Goal: Information Seeking & Learning: Learn about a topic

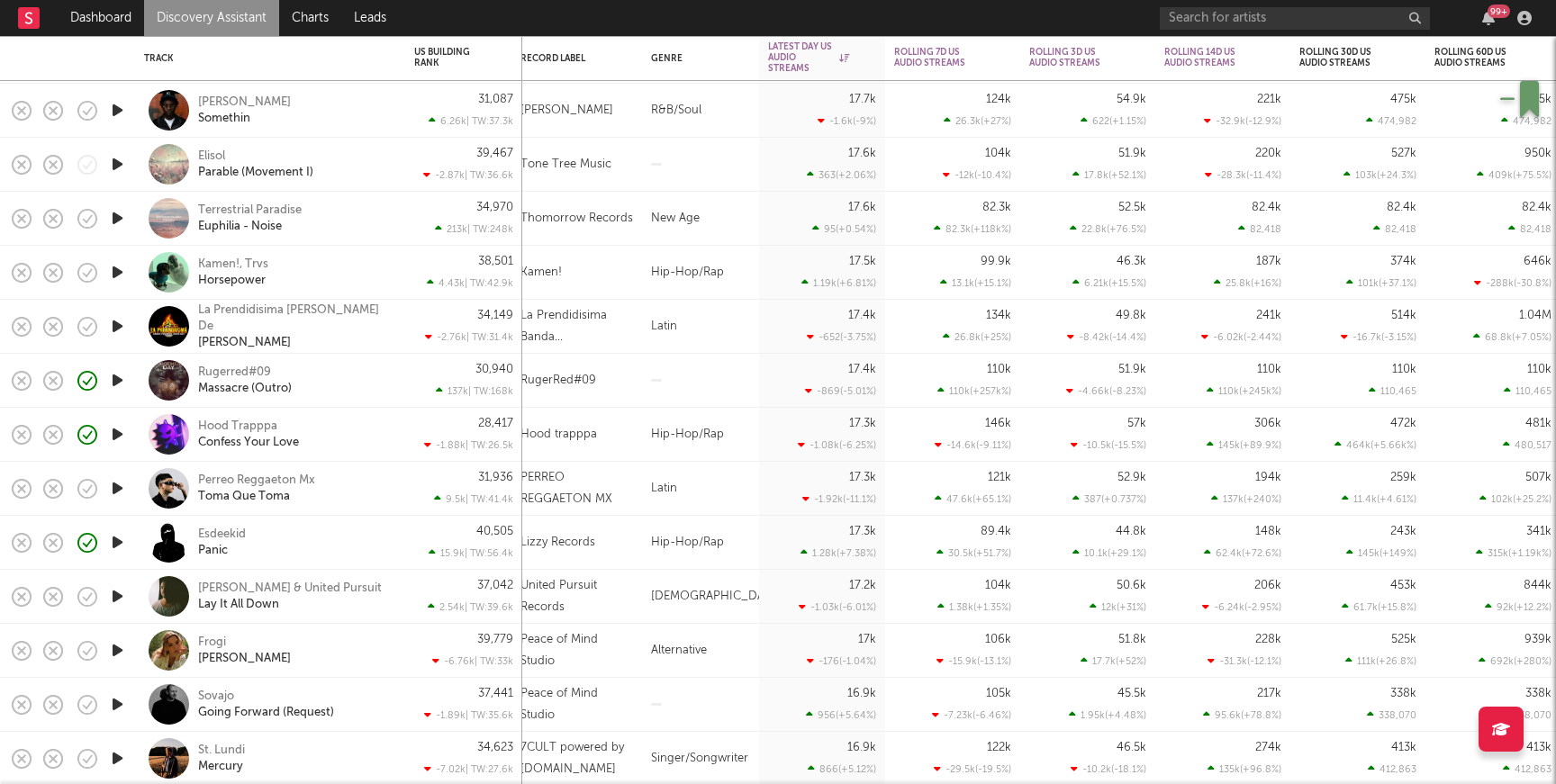
click at [328, 379] on div "Rugerred#09 Massacre (Outro)" at bounding box center [295, 381] width 194 height 33
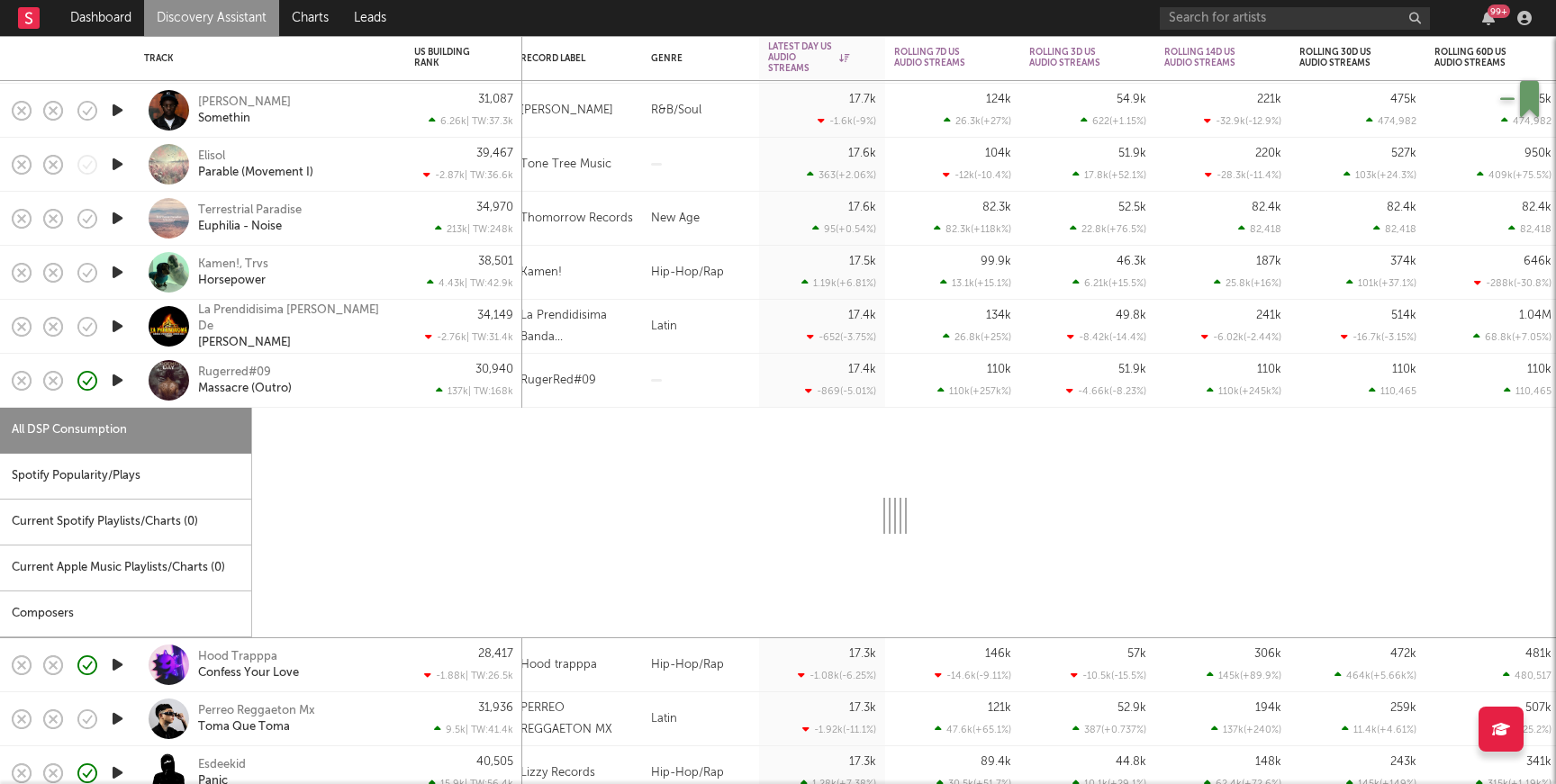
select select "1w"
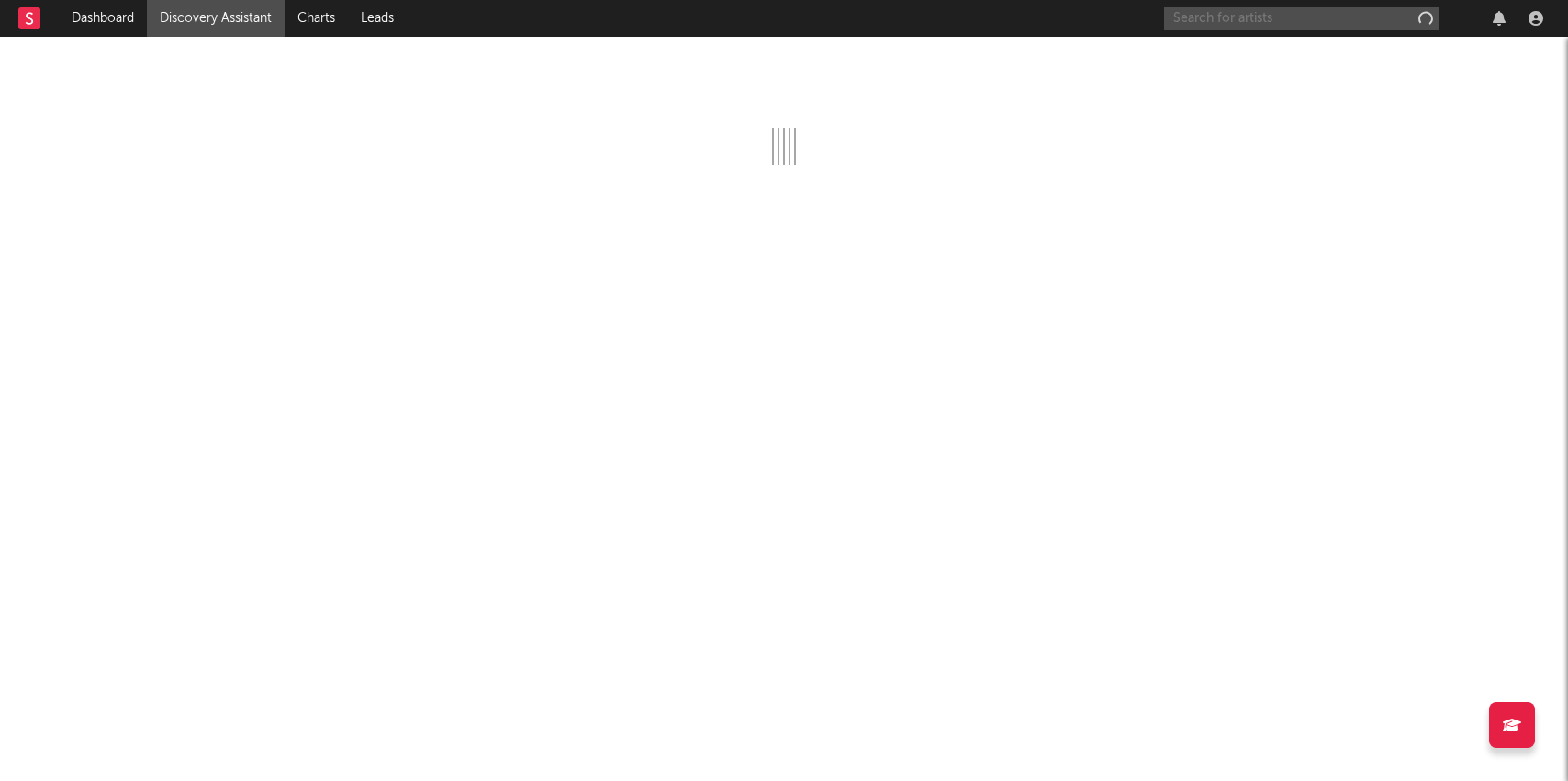
click at [1260, 16] on input "text" at bounding box center [1302, 18] width 275 height 23
paste input "[URL][DOMAIN_NAME]"
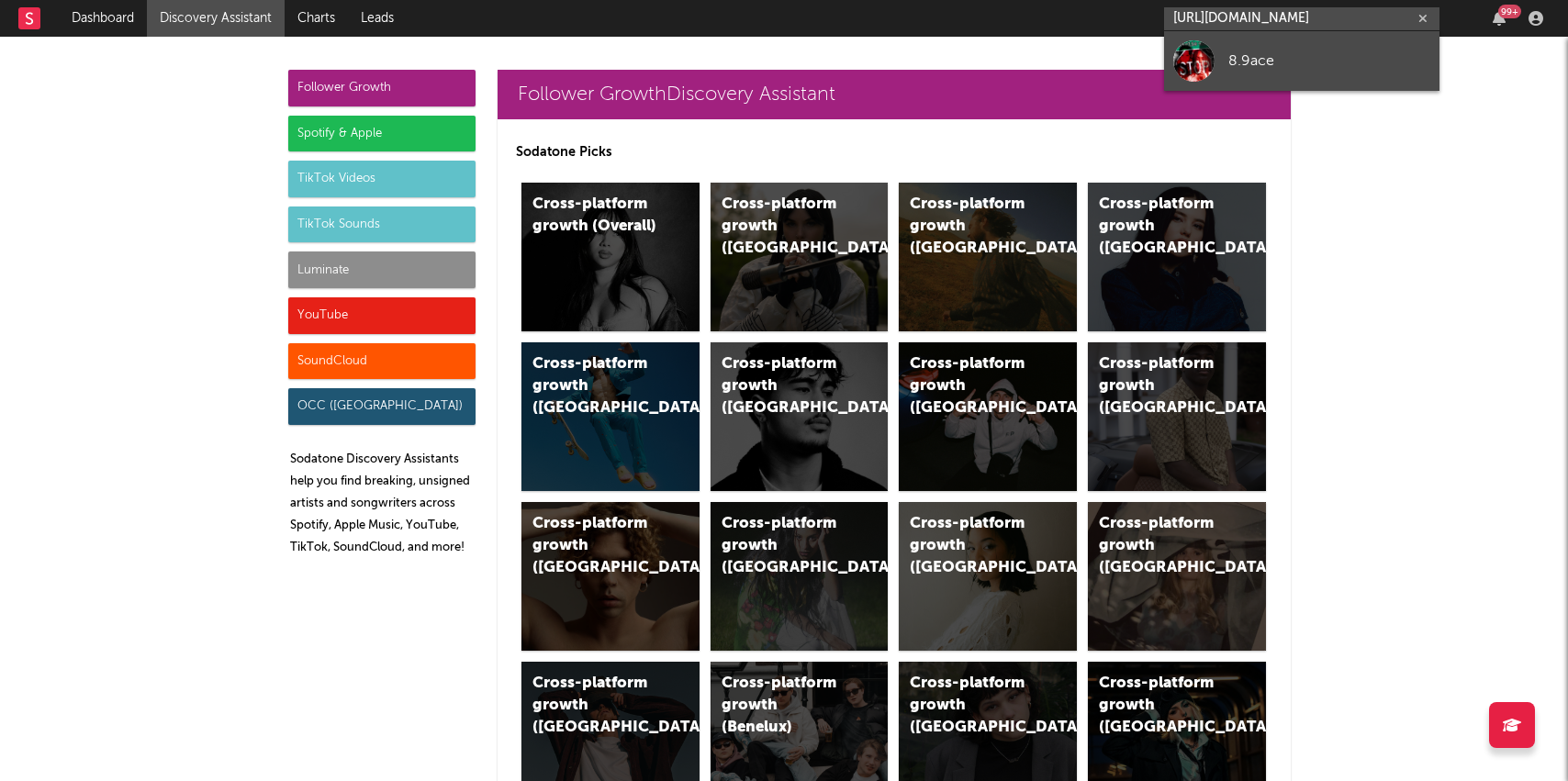
type input "[URL][DOMAIN_NAME]"
click at [1248, 72] on link "8.9ace" at bounding box center [1302, 61] width 275 height 60
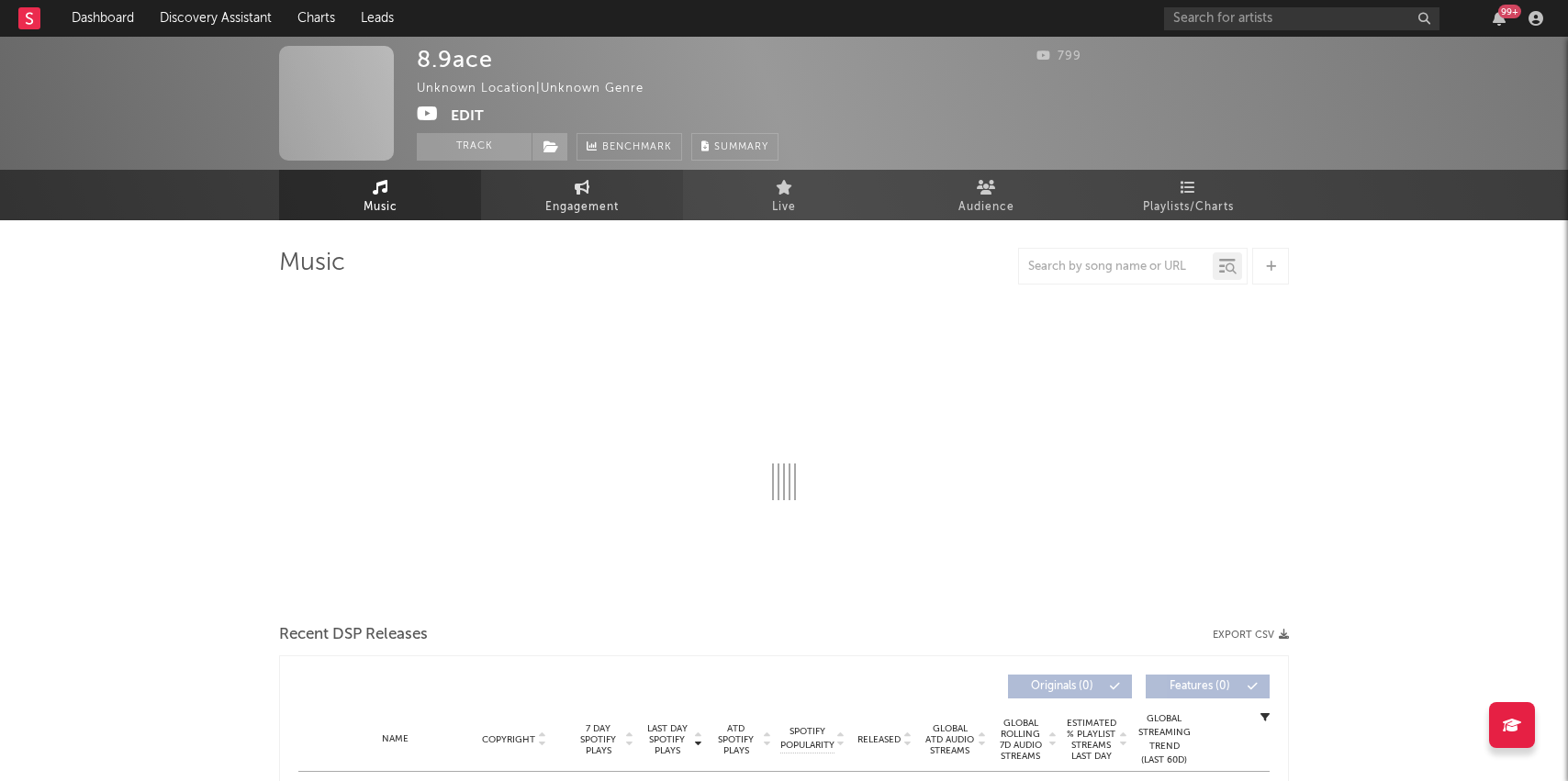
select select "1w"
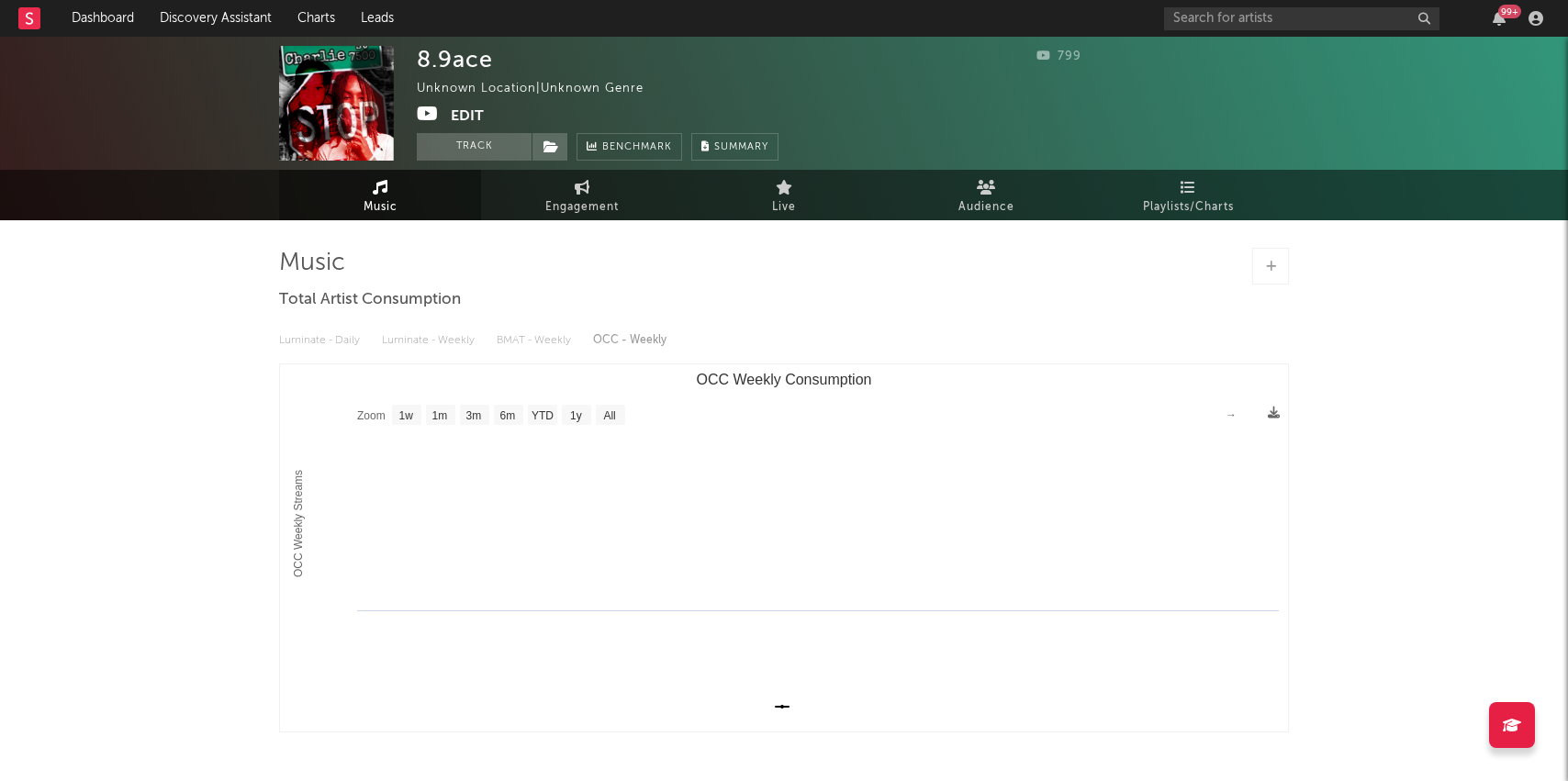
click at [507, 166] on div "8.9ace Unknown Location | Unknown Genre Edit Track Benchmark Summary 799" at bounding box center [784, 103] width 1568 height 134
click at [516, 152] on button "Track" at bounding box center [474, 147] width 115 height 28
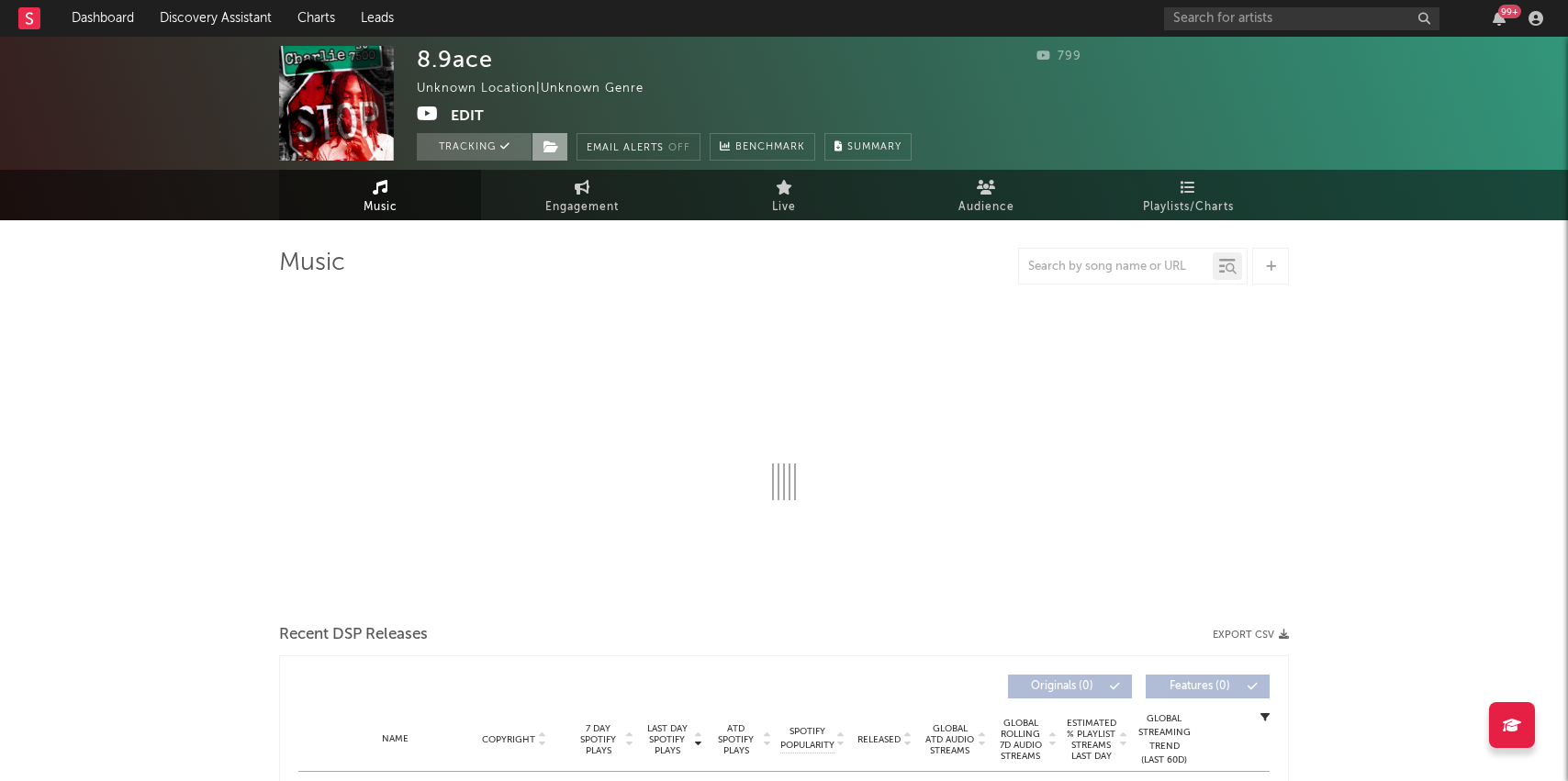
click at [538, 152] on span at bounding box center [549, 147] width 36 height 28
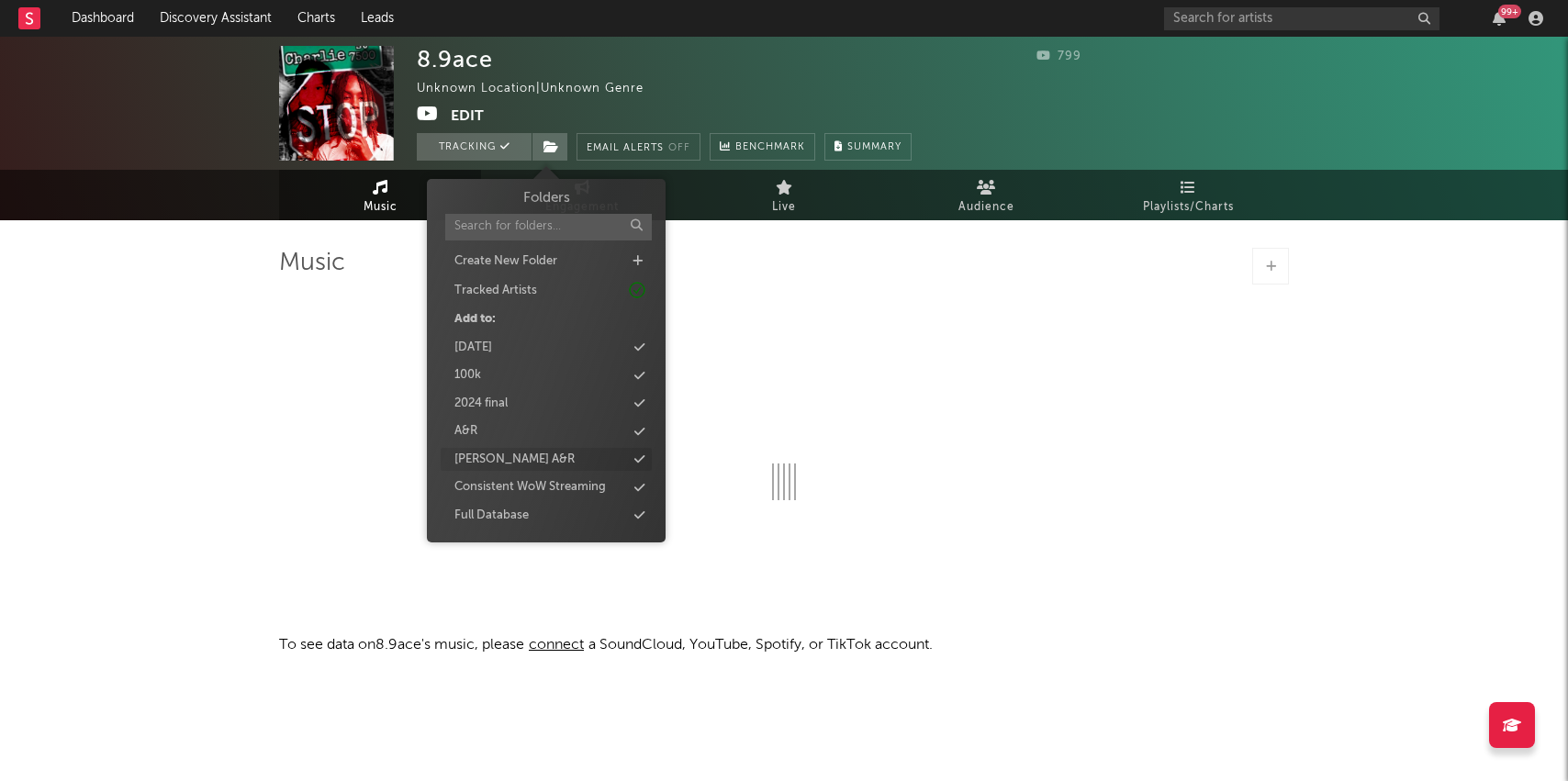
select select "1w"
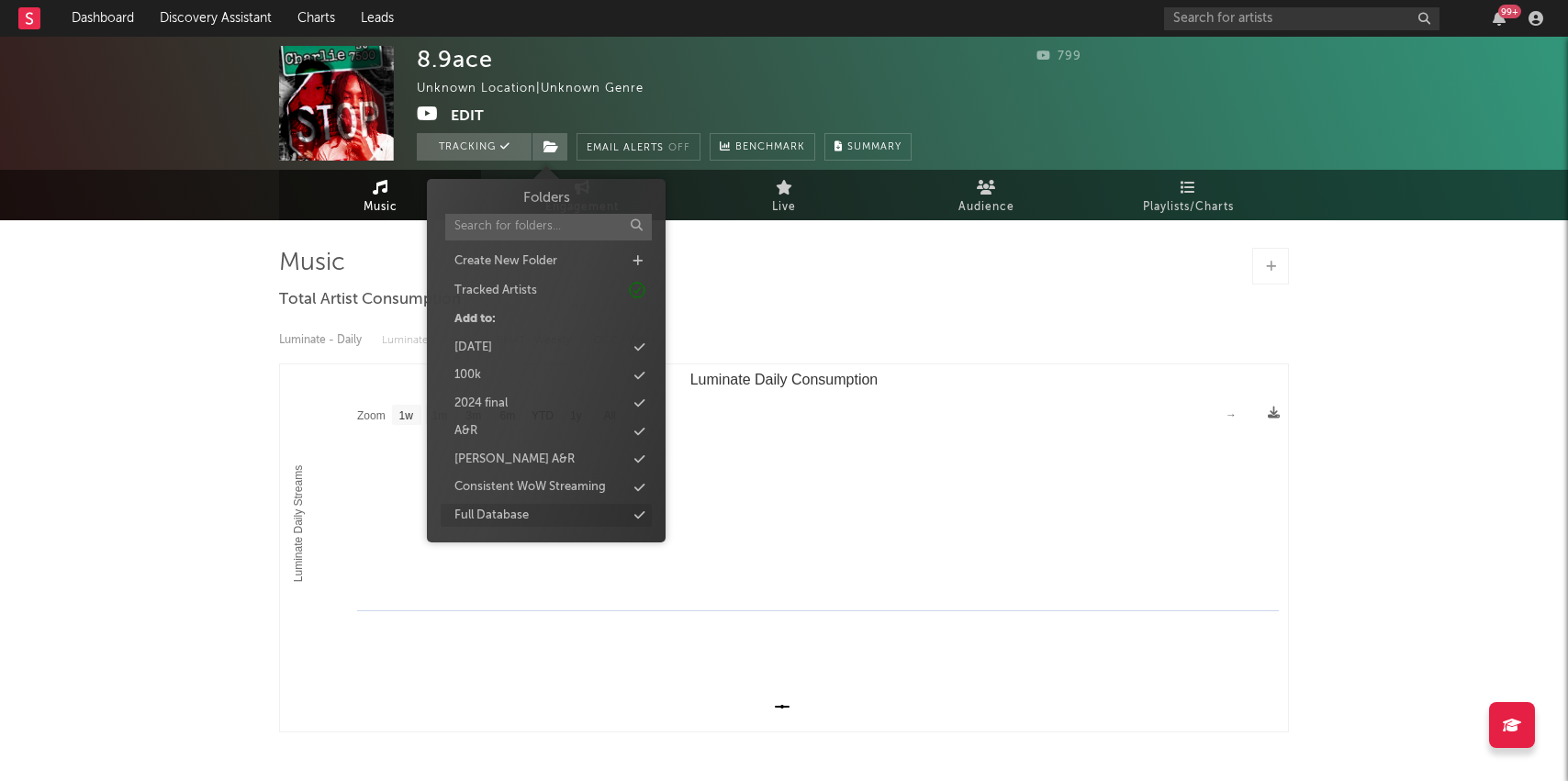
click at [511, 515] on div "Full Database" at bounding box center [492, 516] width 75 height 19
